Goal: Browse casually: Explore the website without a specific task or goal

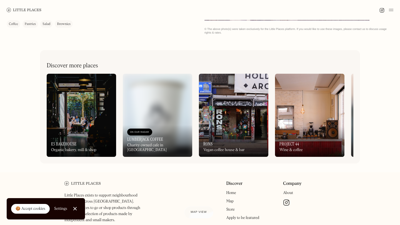
scroll to position [247, 0]
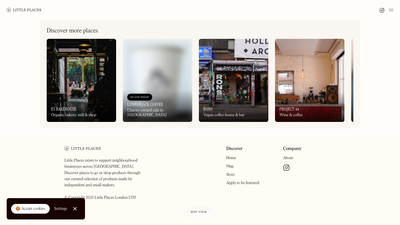
click at [303, 74] on img at bounding box center [309, 80] width 69 height 83
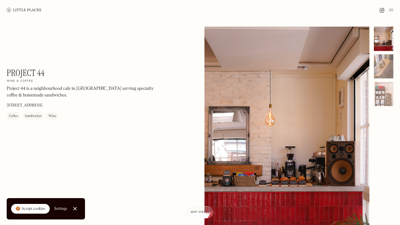
click at [33, 7] on link at bounding box center [24, 10] width 35 height 20
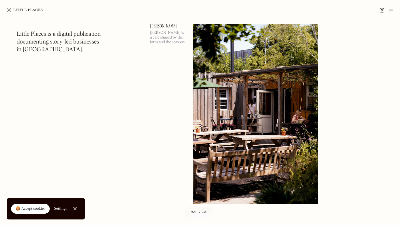
scroll to position [1529, 0]
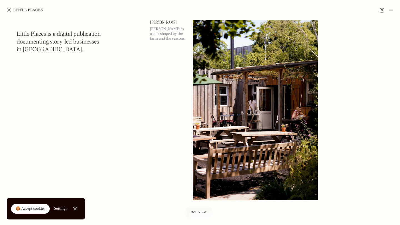
click at [151, 119] on div "[PERSON_NAME] [PERSON_NAME] is a cafe shaped by the farm and the seasons." at bounding box center [168, 110] width 36 height 180
click at [153, 109] on div "[PERSON_NAME] [PERSON_NAME] is a cafe shaped by the farm and the seasons." at bounding box center [168, 110] width 36 height 180
click at [157, 87] on div "[PERSON_NAME] [PERSON_NAME] is a cafe shaped by the farm and the seasons." at bounding box center [168, 110] width 36 height 180
click at [159, 99] on div "[PERSON_NAME] [PERSON_NAME] is a cafe shaped by the farm and the seasons." at bounding box center [168, 110] width 36 height 180
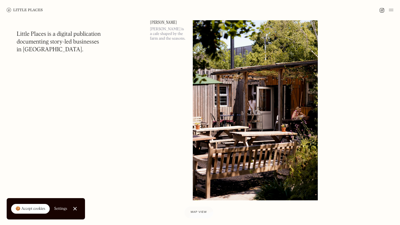
click at [159, 95] on div "[PERSON_NAME] [PERSON_NAME] is a cafe shaped by the farm and the seasons." at bounding box center [168, 110] width 36 height 180
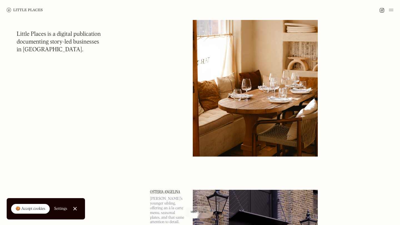
scroll to position [1693, 0]
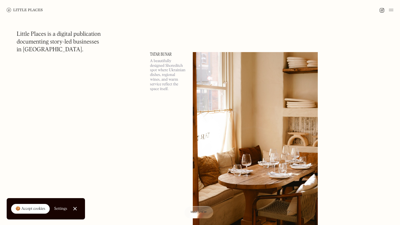
click at [162, 115] on div "Tatar Bunar A beautifully designed Shoreditch spot where Ukrainian dishes, regi…" at bounding box center [168, 142] width 36 height 180
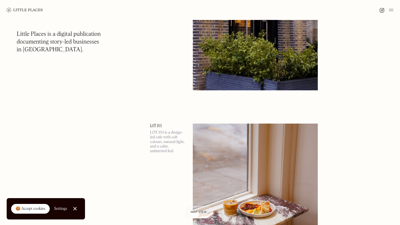
scroll to position [2216, 0]
